Goal: Task Accomplishment & Management: Manage account settings

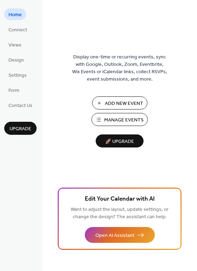
click at [119, 121] on span "Manage Events" at bounding box center [123, 120] width 39 height 7
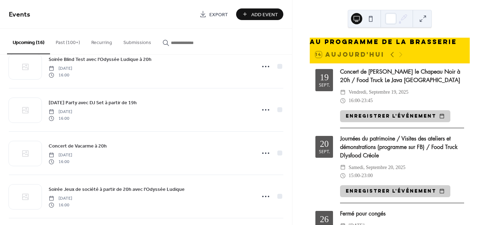
scroll to position [282, 0]
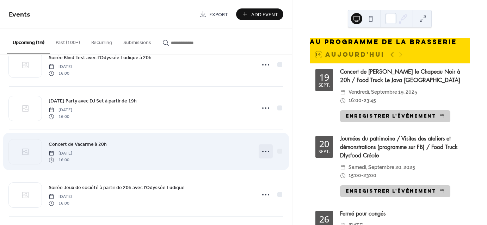
click at [262, 149] on icon at bounding box center [265, 151] width 11 height 11
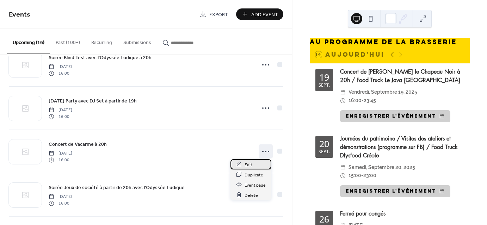
click at [246, 166] on span "Edit" at bounding box center [249, 164] width 8 height 7
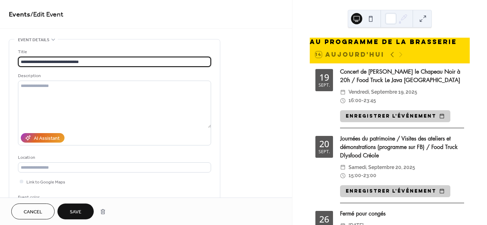
type input "**********"
click at [76, 210] on span "Save" at bounding box center [76, 212] width 12 height 7
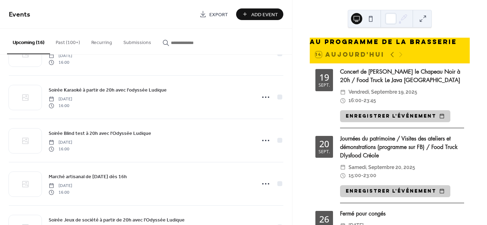
scroll to position [458, 0]
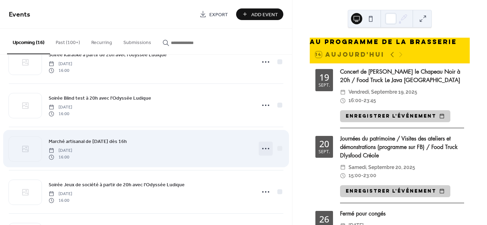
click at [263, 148] on icon at bounding box center [265, 148] width 11 height 11
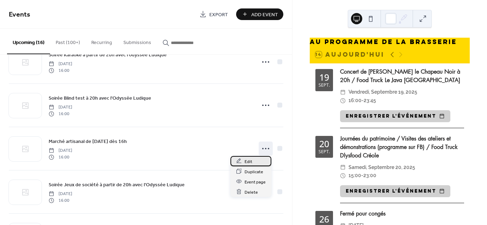
click at [248, 160] on span "Edit" at bounding box center [249, 161] width 8 height 7
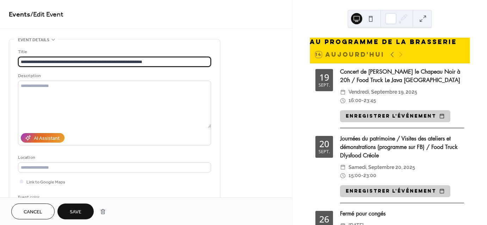
type input "**********"
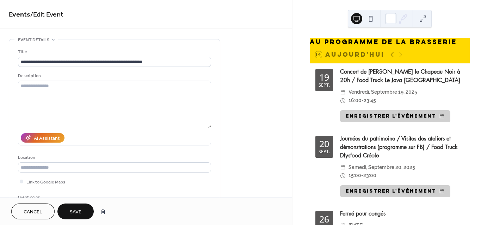
click at [80, 209] on span "Save" at bounding box center [76, 212] width 12 height 7
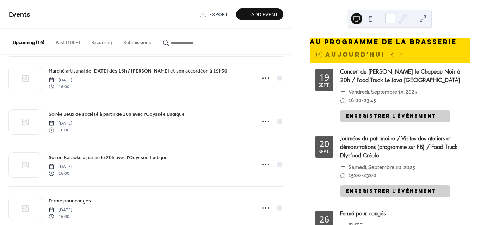
scroll to position [542, 0]
